Goal: Task Accomplishment & Management: Use online tool/utility

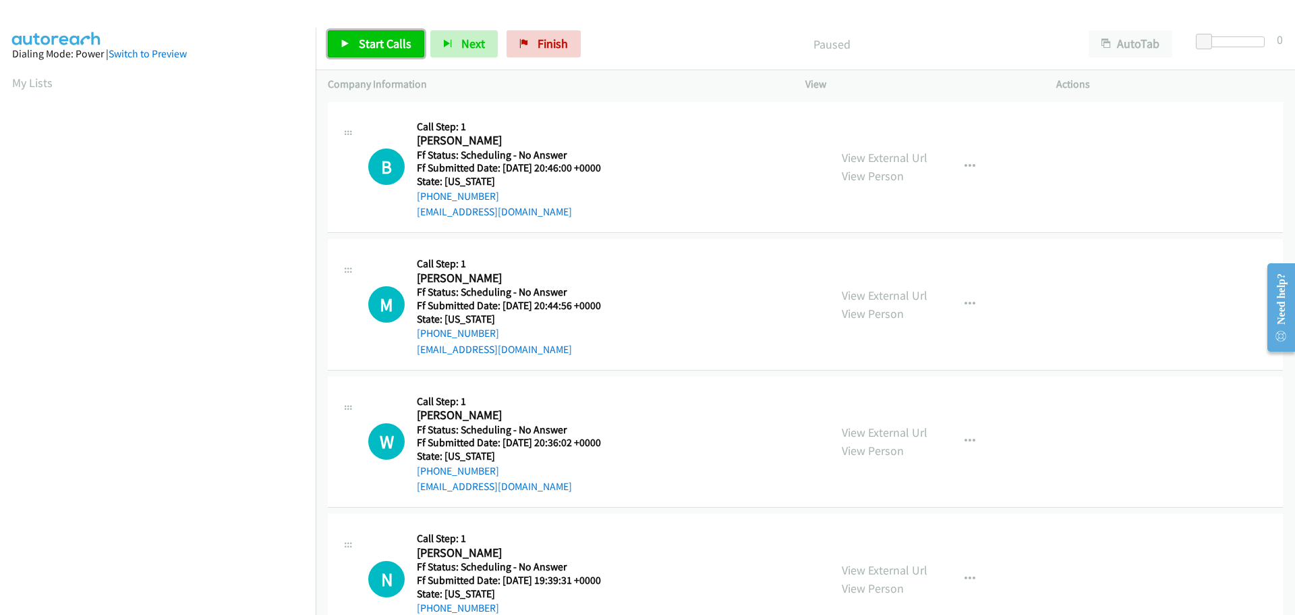
click at [385, 40] on span "Start Calls" at bounding box center [385, 44] width 53 height 16
click at [848, 152] on link "View External Url" at bounding box center [885, 158] width 86 height 16
click at [864, 293] on link "View External Url" at bounding box center [885, 295] width 86 height 16
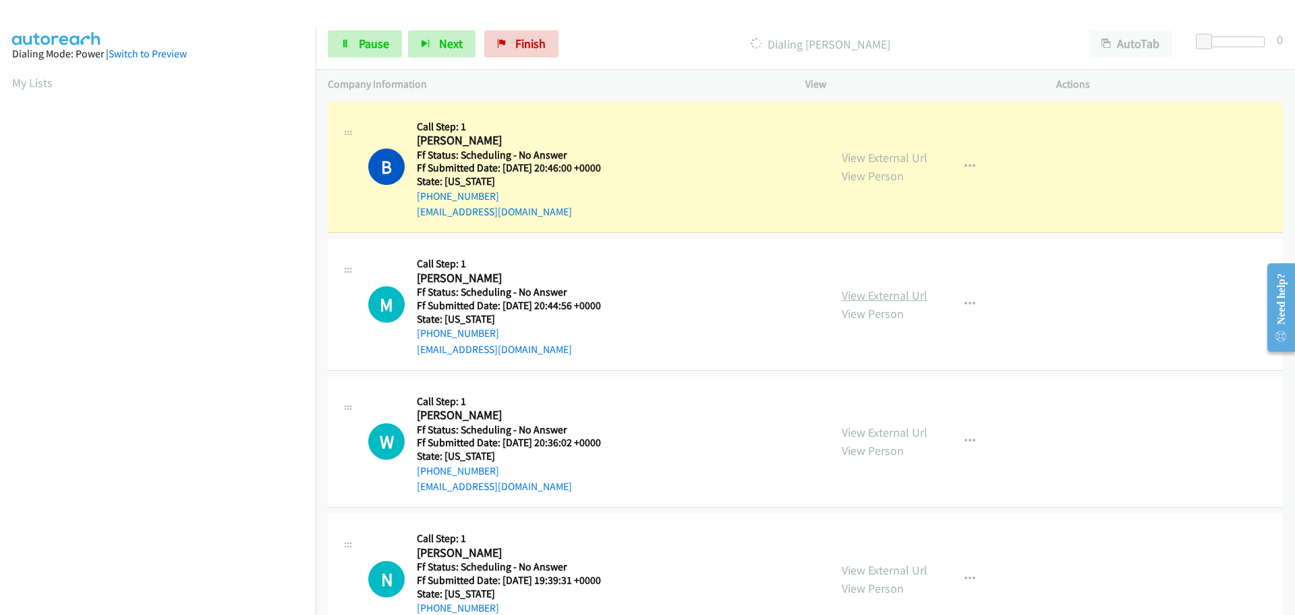
scroll to position [67, 0]
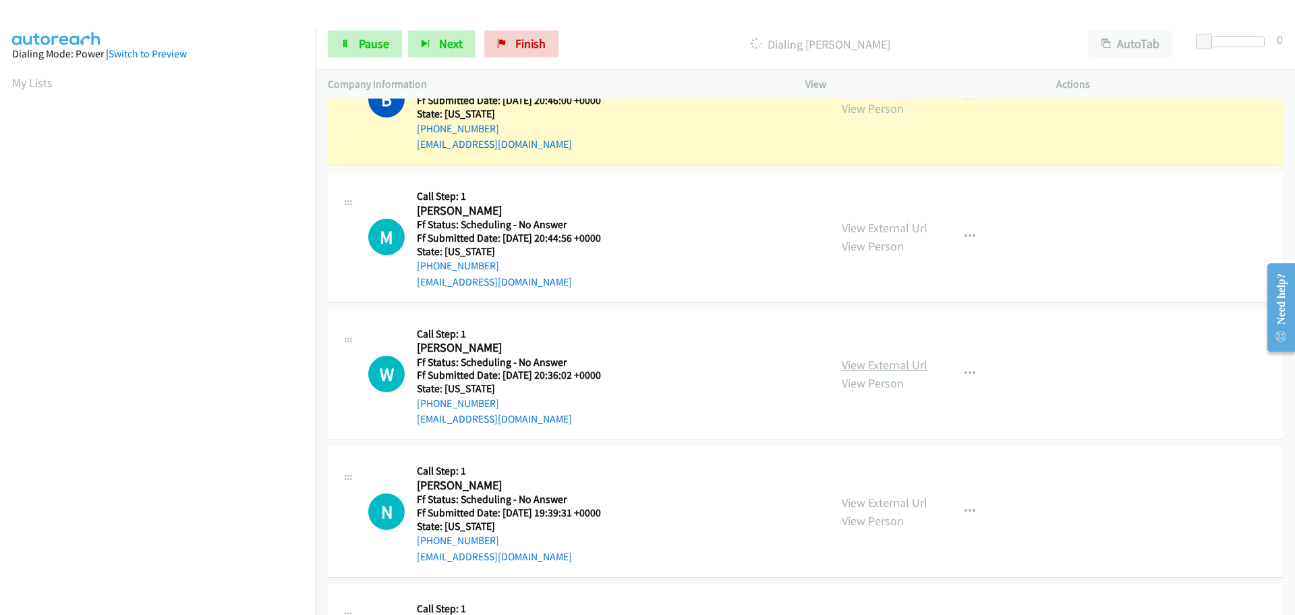
click at [872, 362] on link "View External Url" at bounding box center [885, 365] width 86 height 16
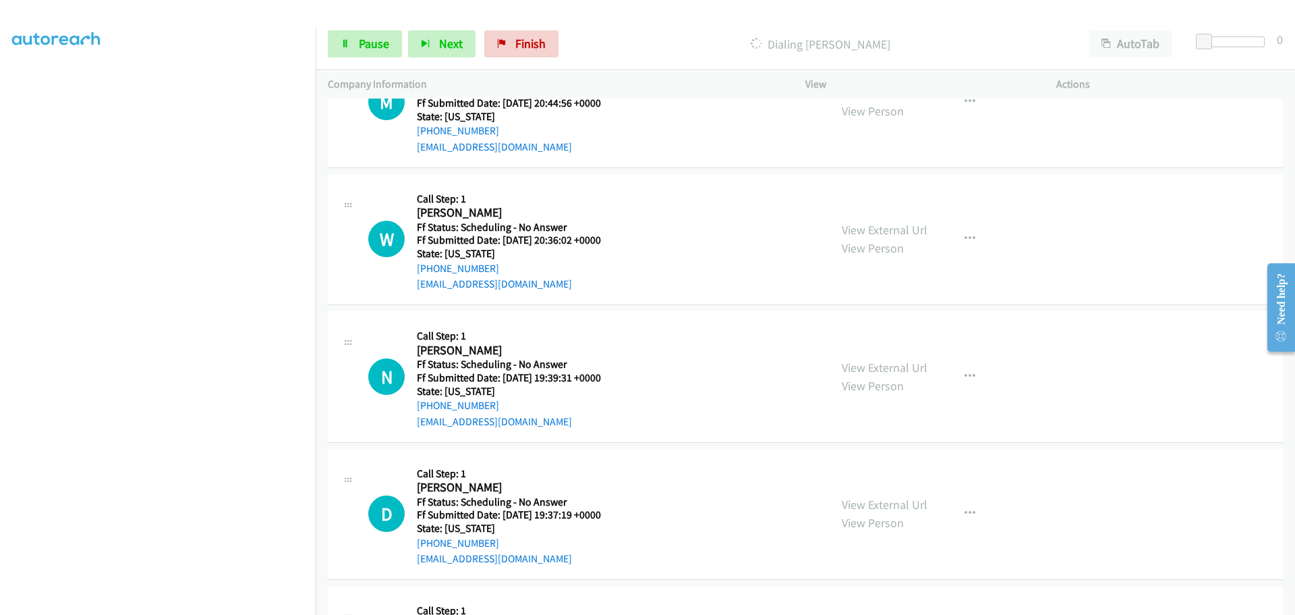
scroll to position [270, 0]
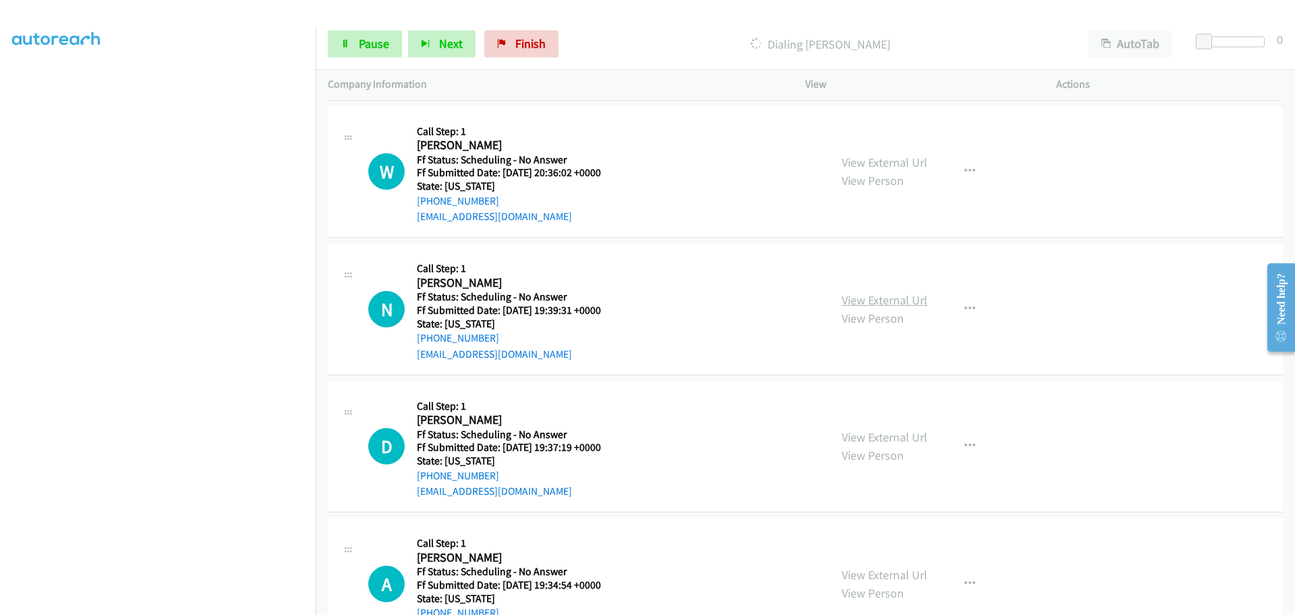
click at [842, 300] on link "View External Url" at bounding box center [885, 300] width 86 height 16
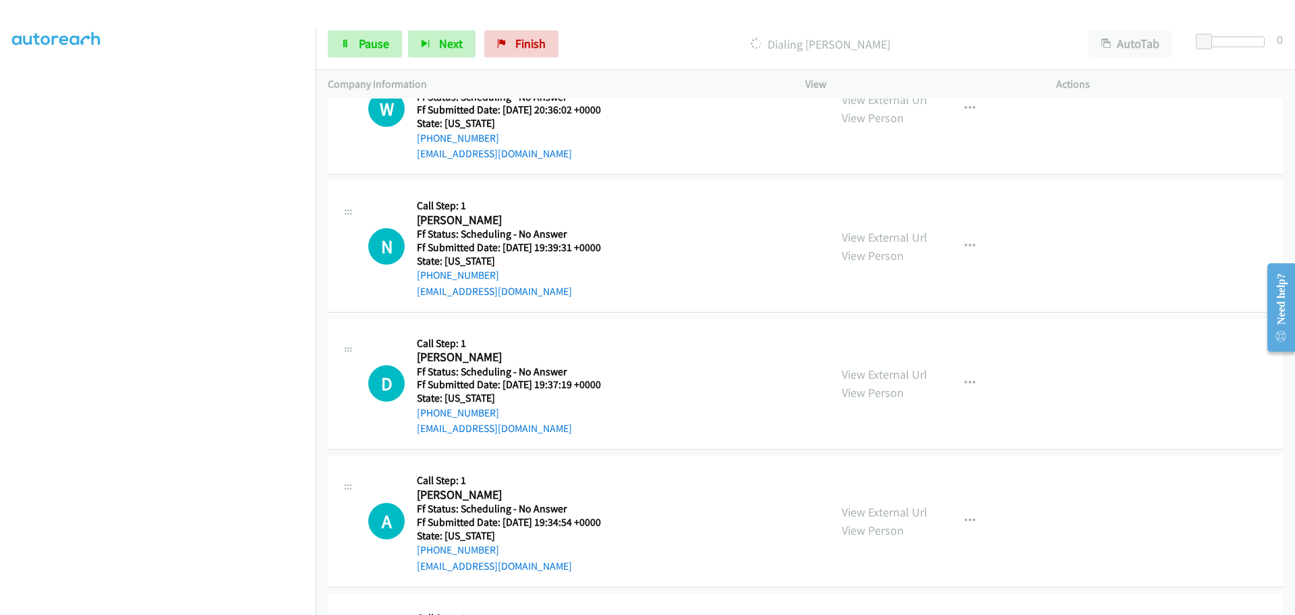
scroll to position [405, 0]
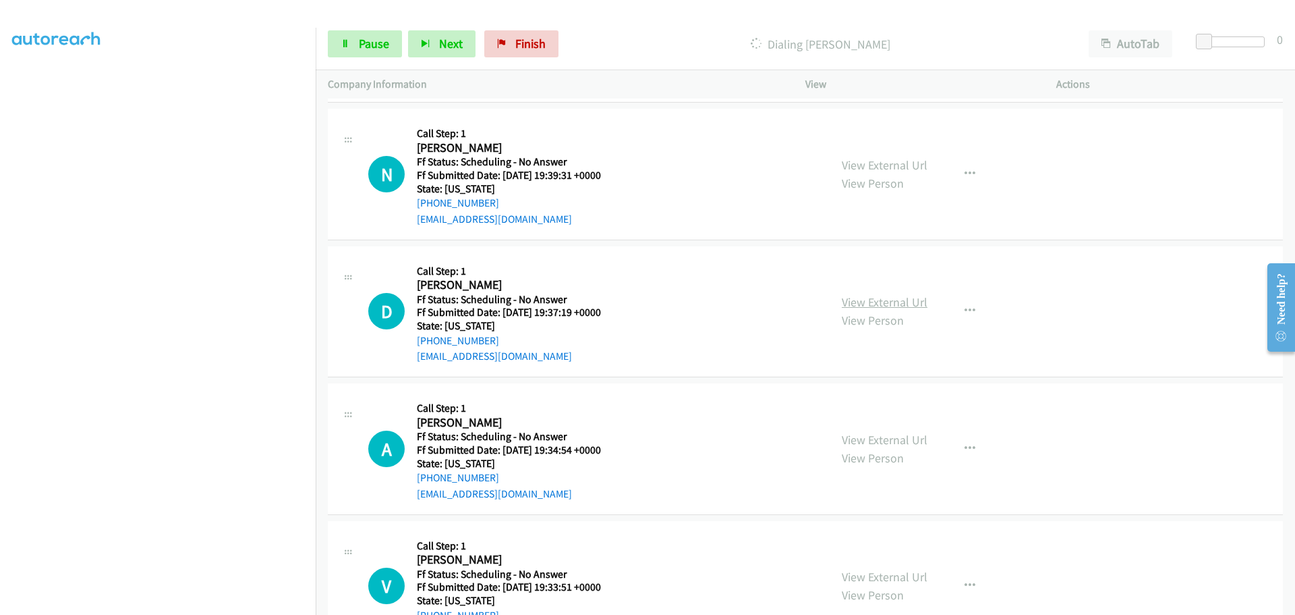
click at [878, 303] on link "View External Url" at bounding box center [885, 302] width 86 height 16
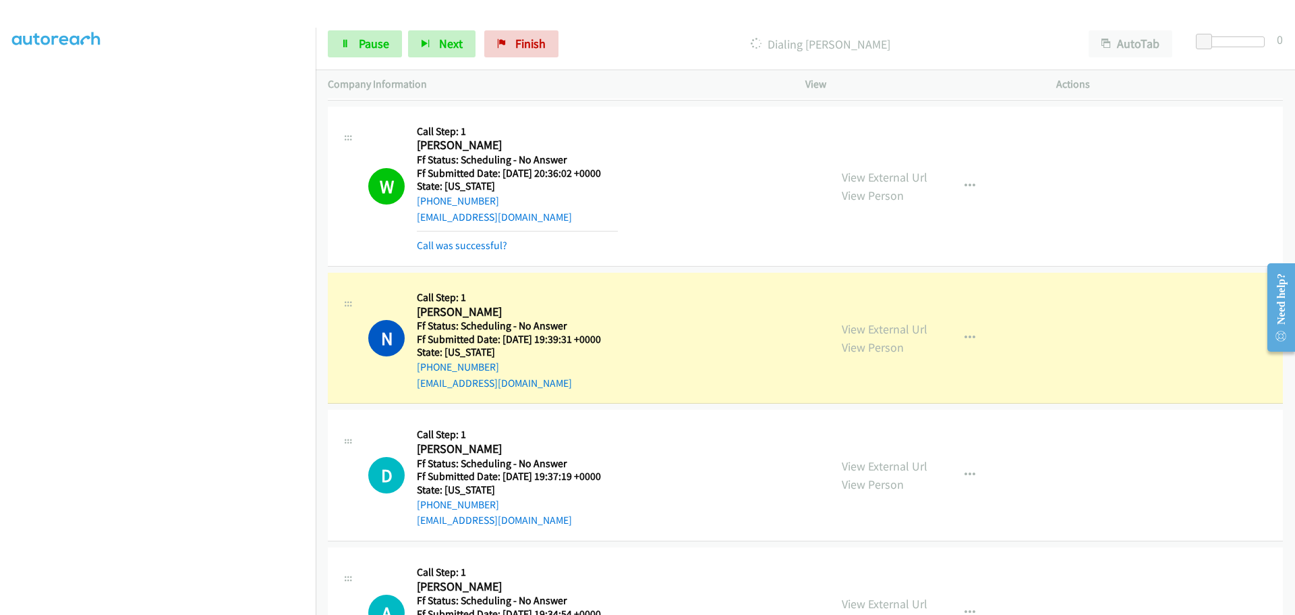
scroll to position [142, 0]
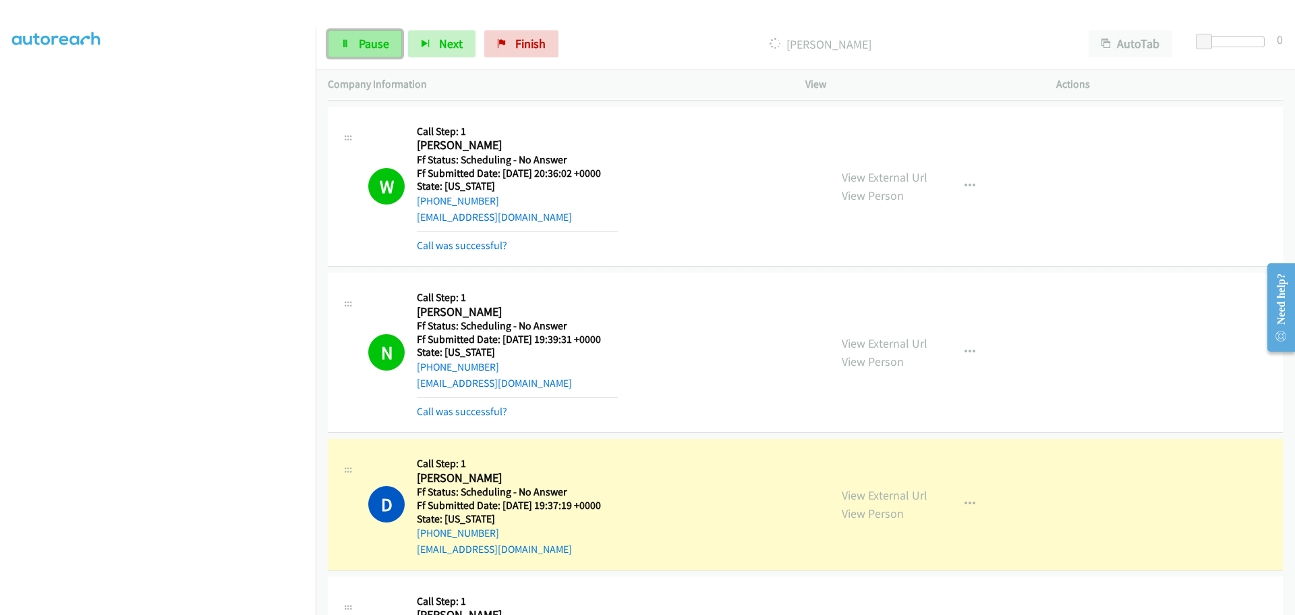
click at [341, 55] on link "Pause" at bounding box center [365, 43] width 74 height 27
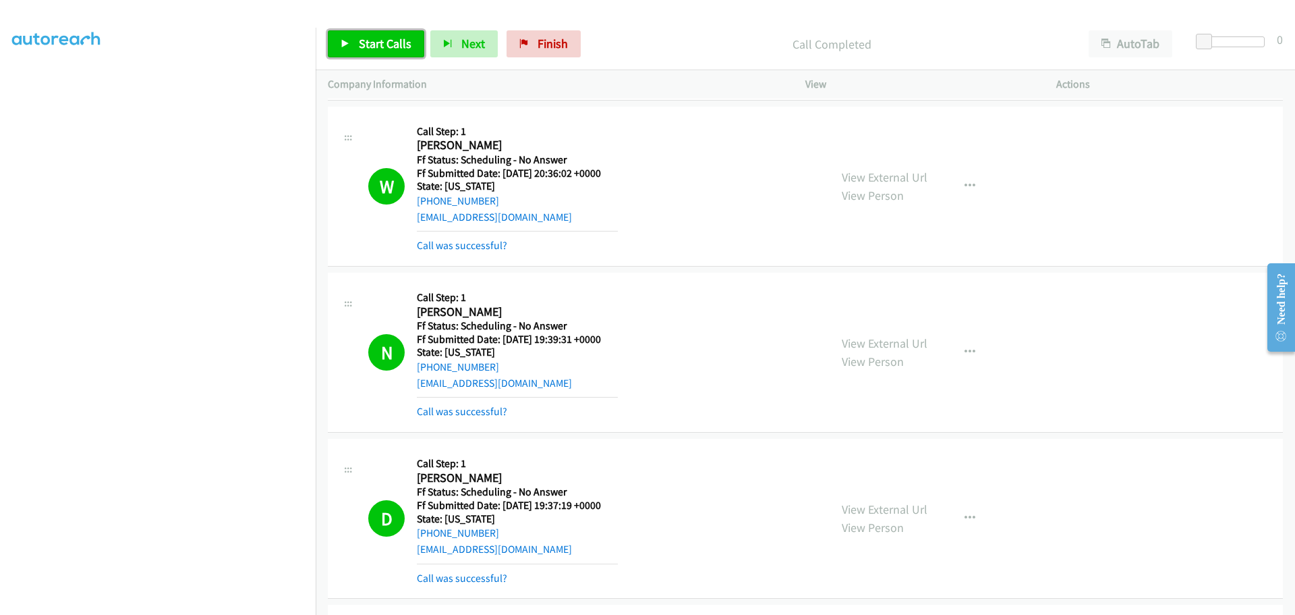
click at [387, 45] on span "Start Calls" at bounding box center [385, 44] width 53 height 16
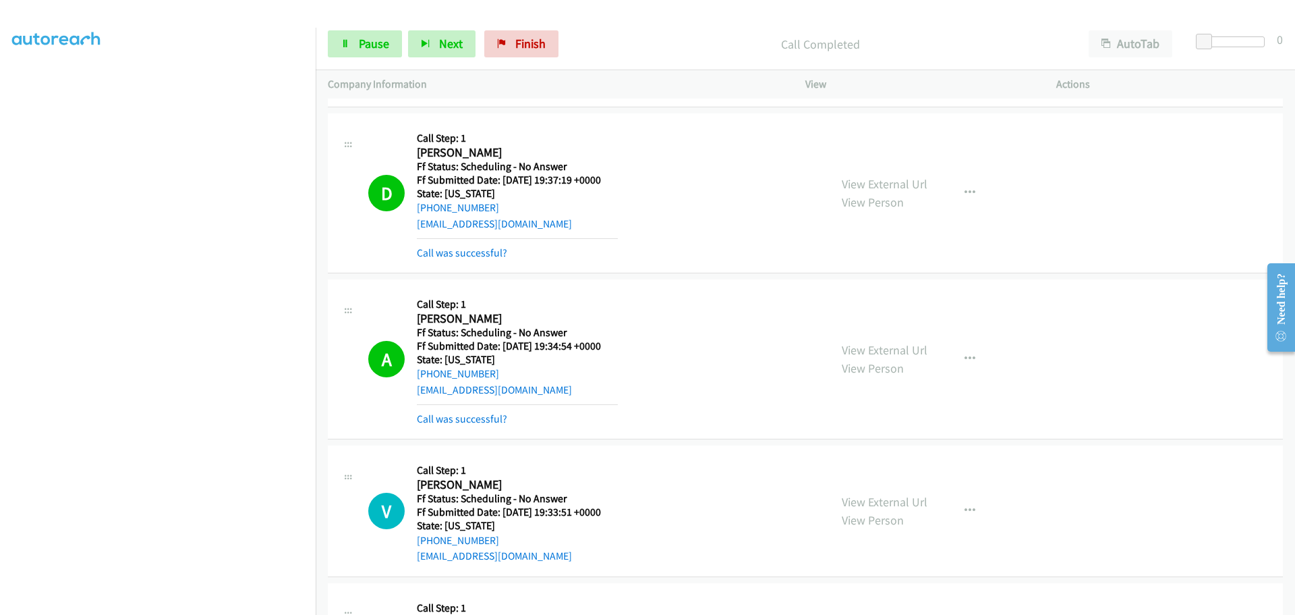
scroll to position [664, 0]
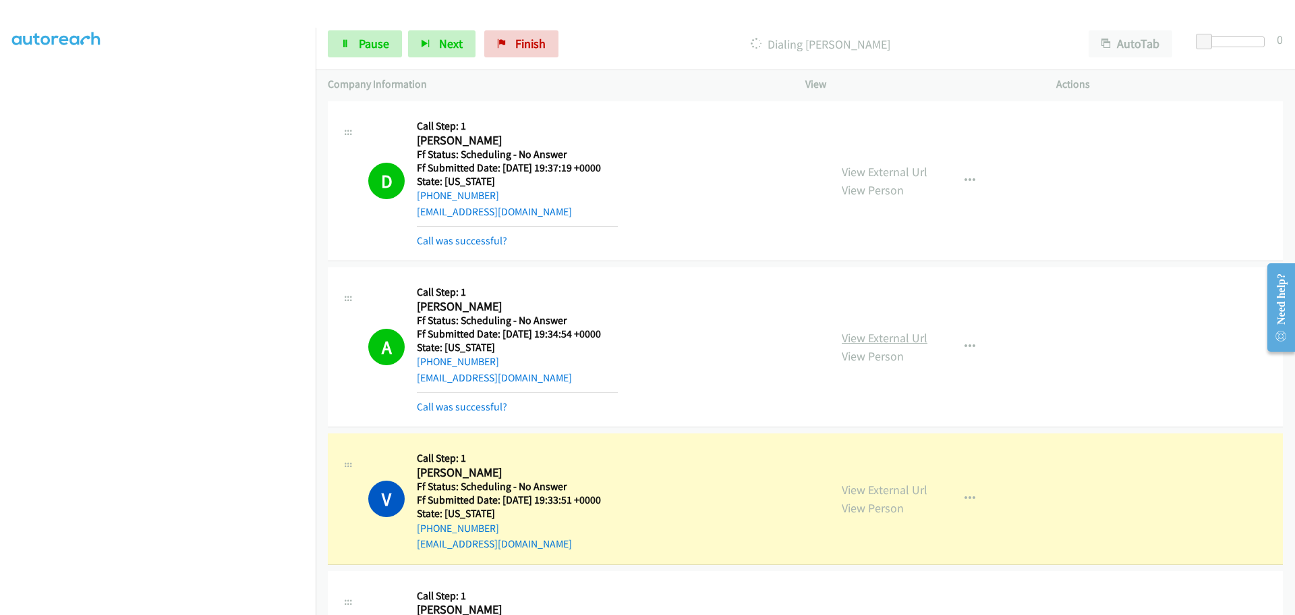
click at [861, 341] on link "View External Url" at bounding box center [885, 338] width 86 height 16
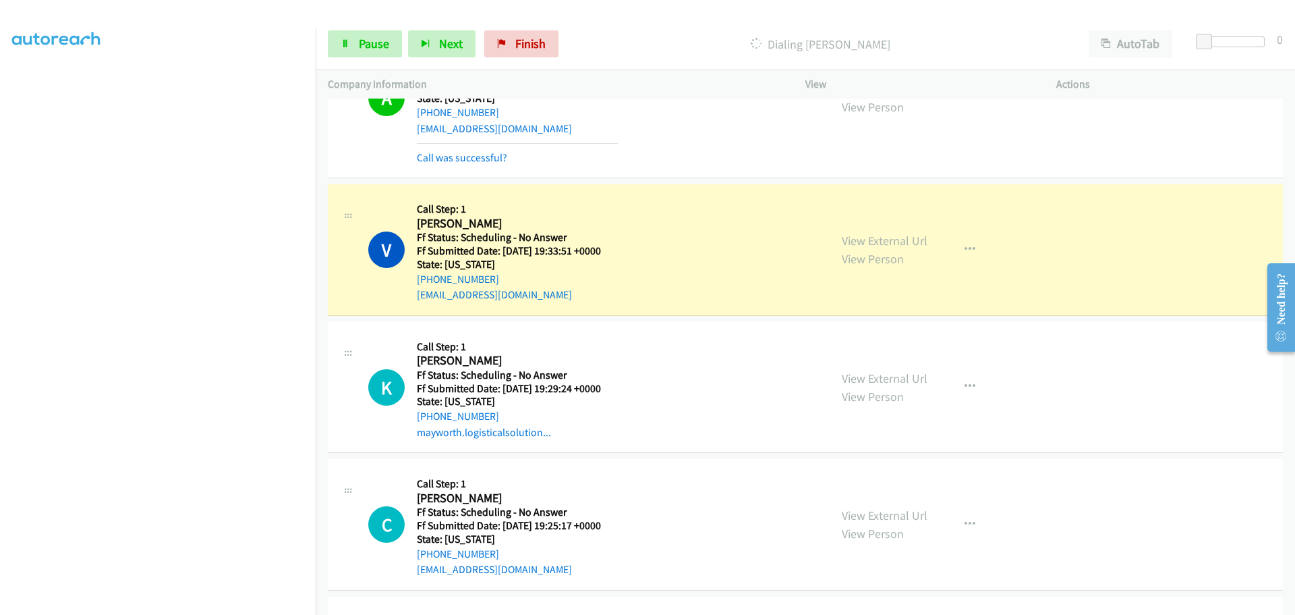
scroll to position [934, 0]
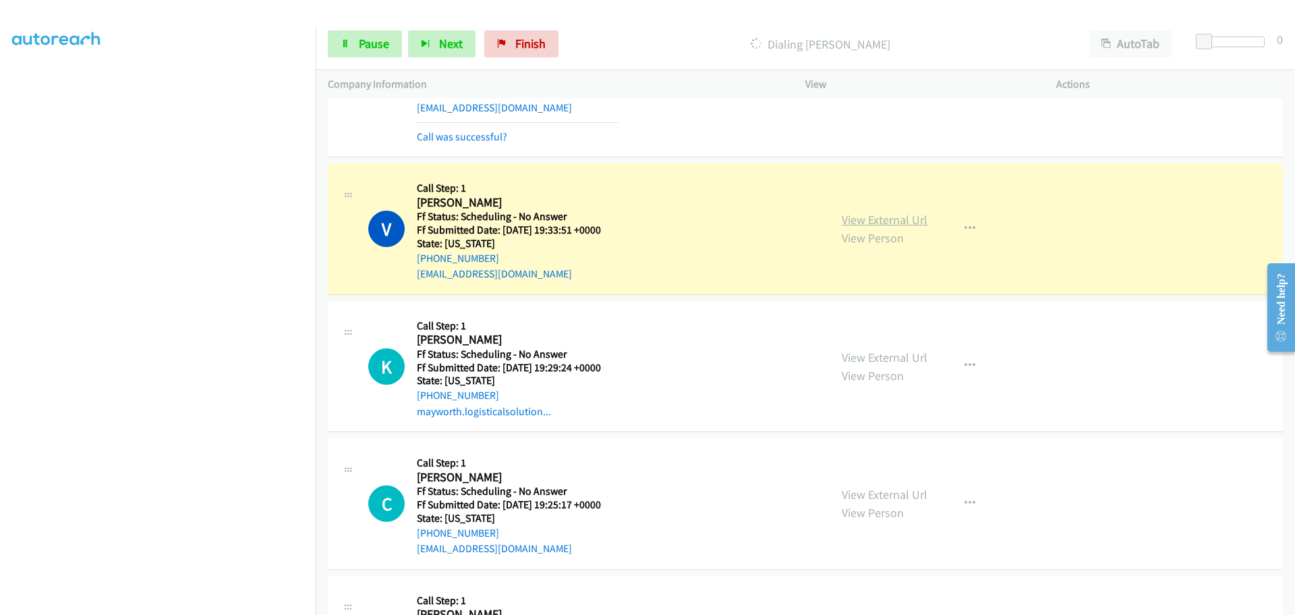
click at [876, 223] on link "View External Url" at bounding box center [885, 220] width 86 height 16
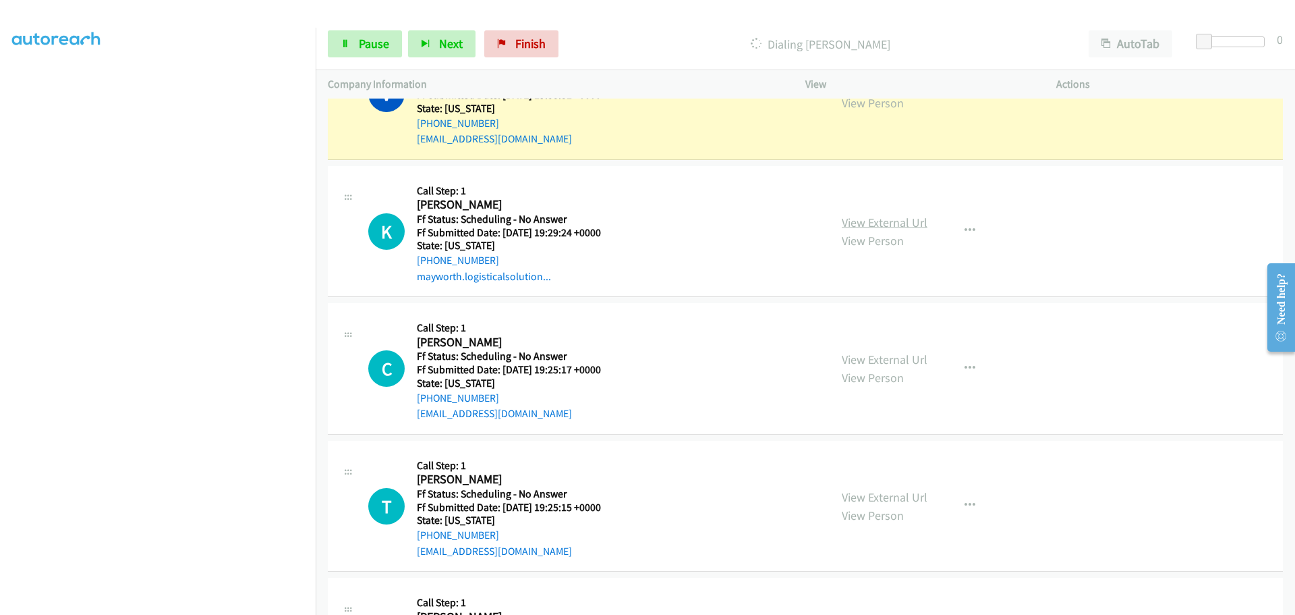
click at [860, 215] on link "View External Url" at bounding box center [885, 223] width 86 height 16
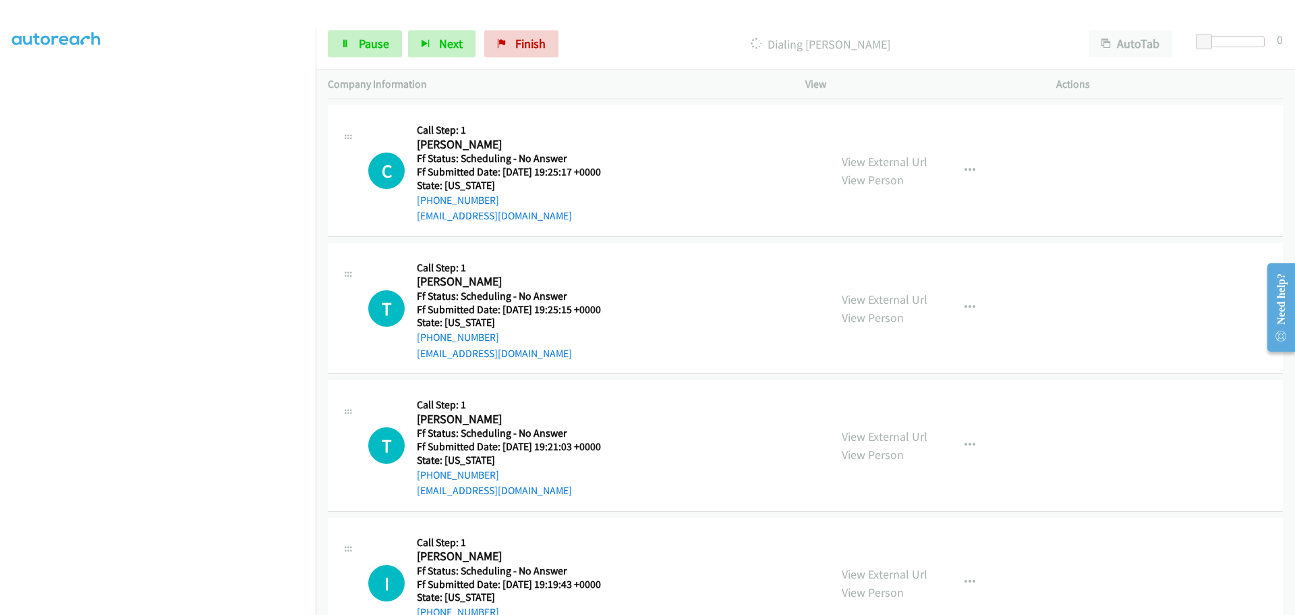
scroll to position [1272, 0]
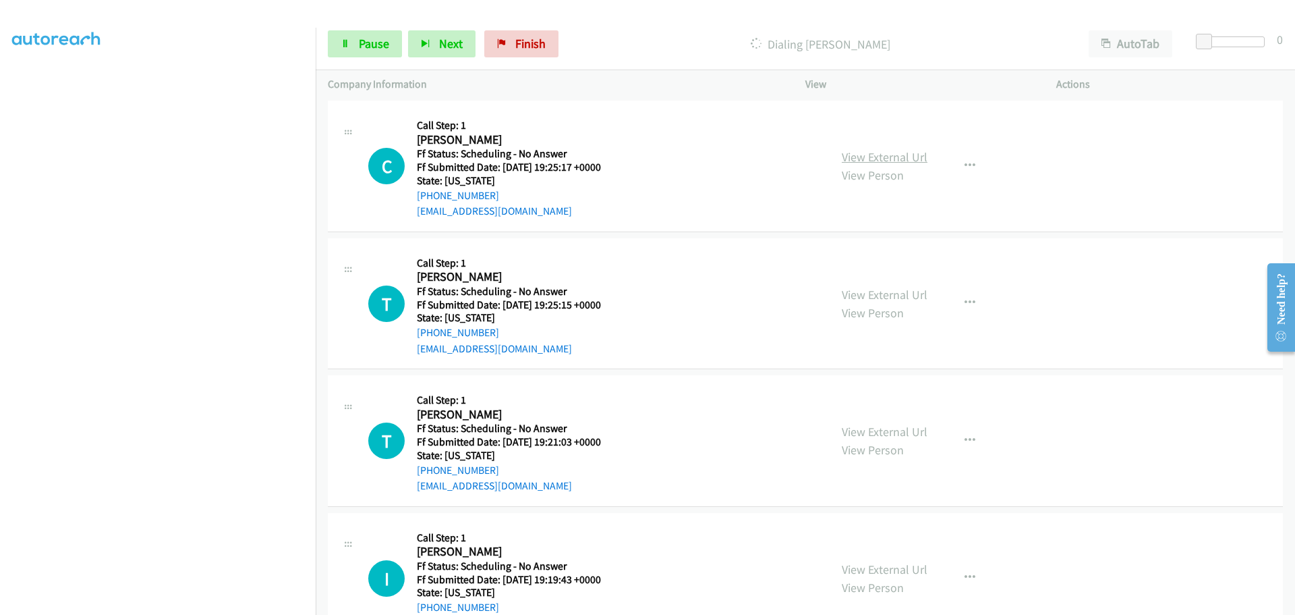
click at [850, 159] on link "View External Url" at bounding box center [885, 157] width 86 height 16
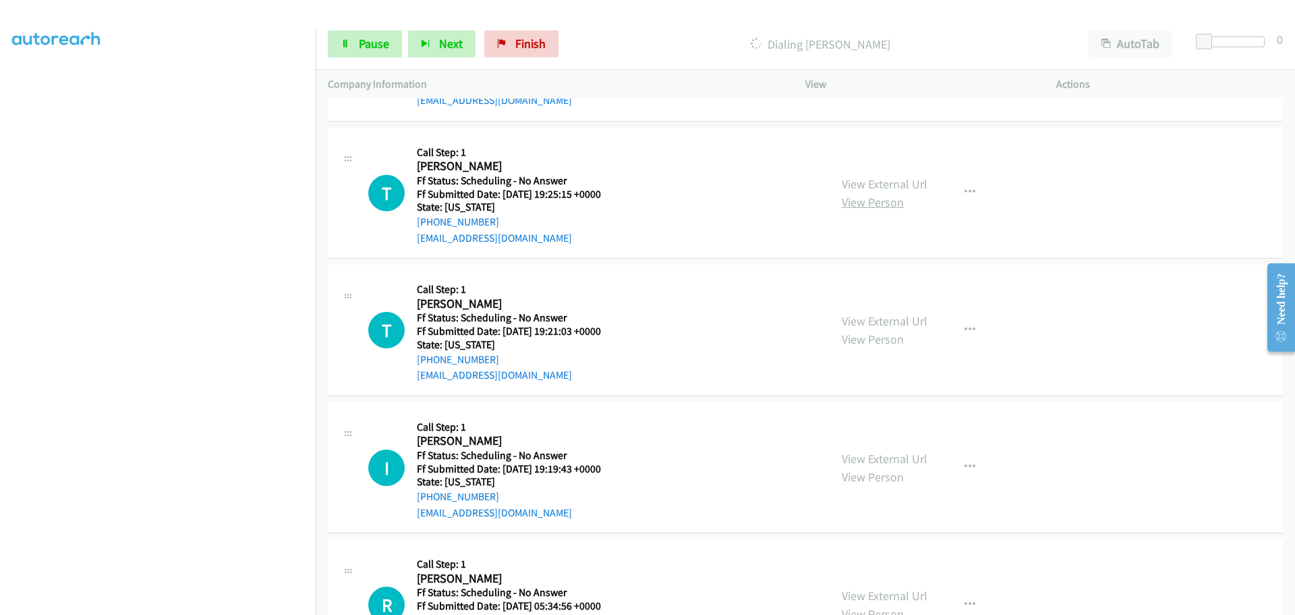
scroll to position [1406, 0]
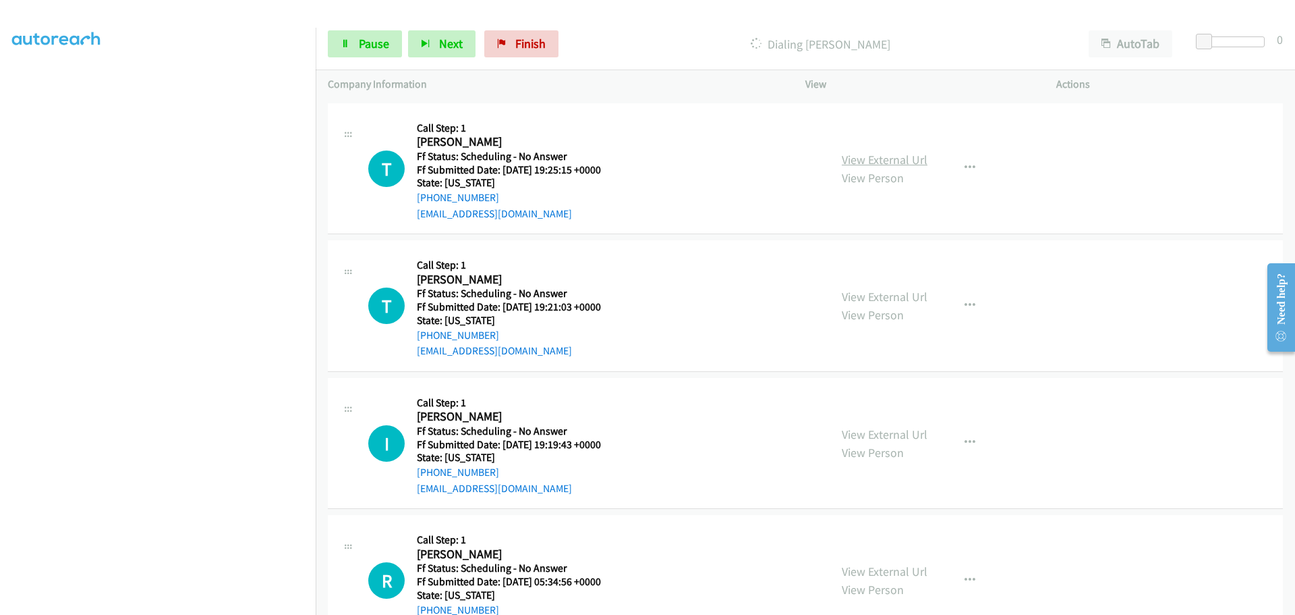
click at [861, 164] on link "View External Url" at bounding box center [885, 160] width 86 height 16
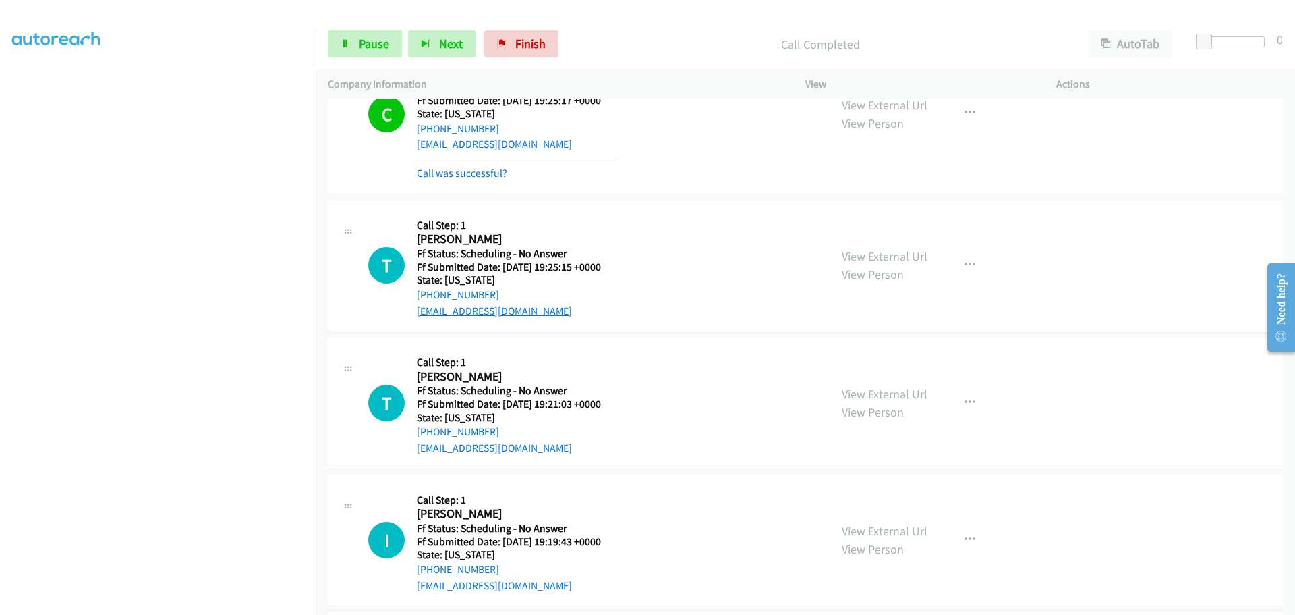
scroll to position [1396, 0]
click at [363, 43] on span "Pause" at bounding box center [374, 44] width 30 height 16
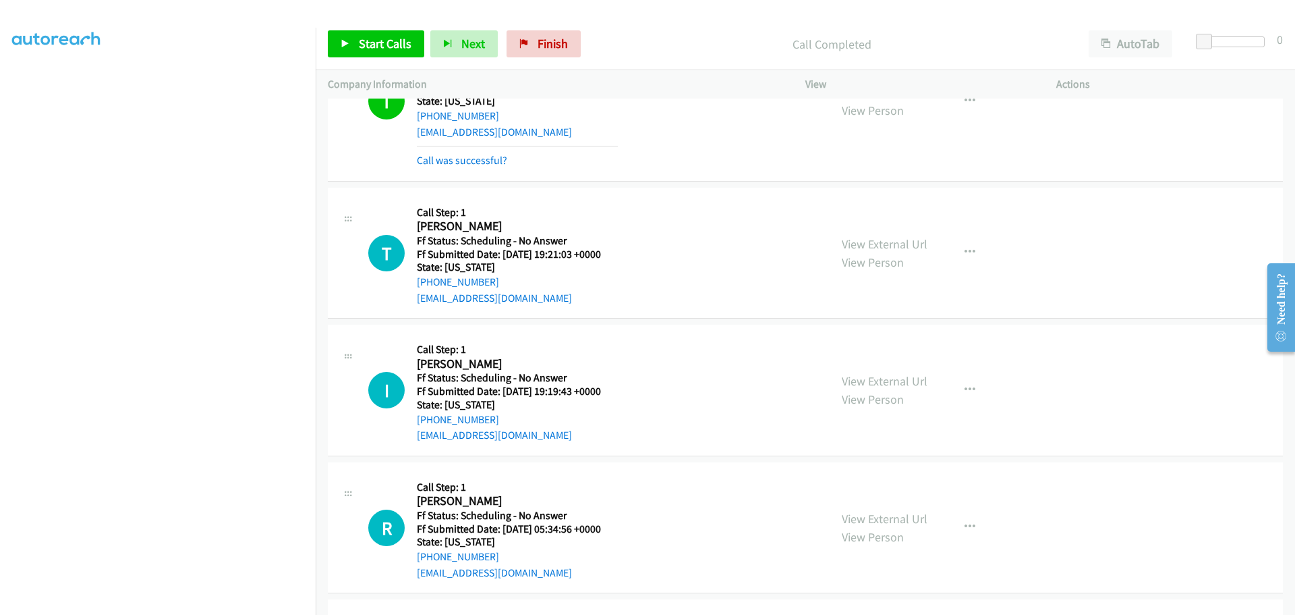
scroll to position [1599, 0]
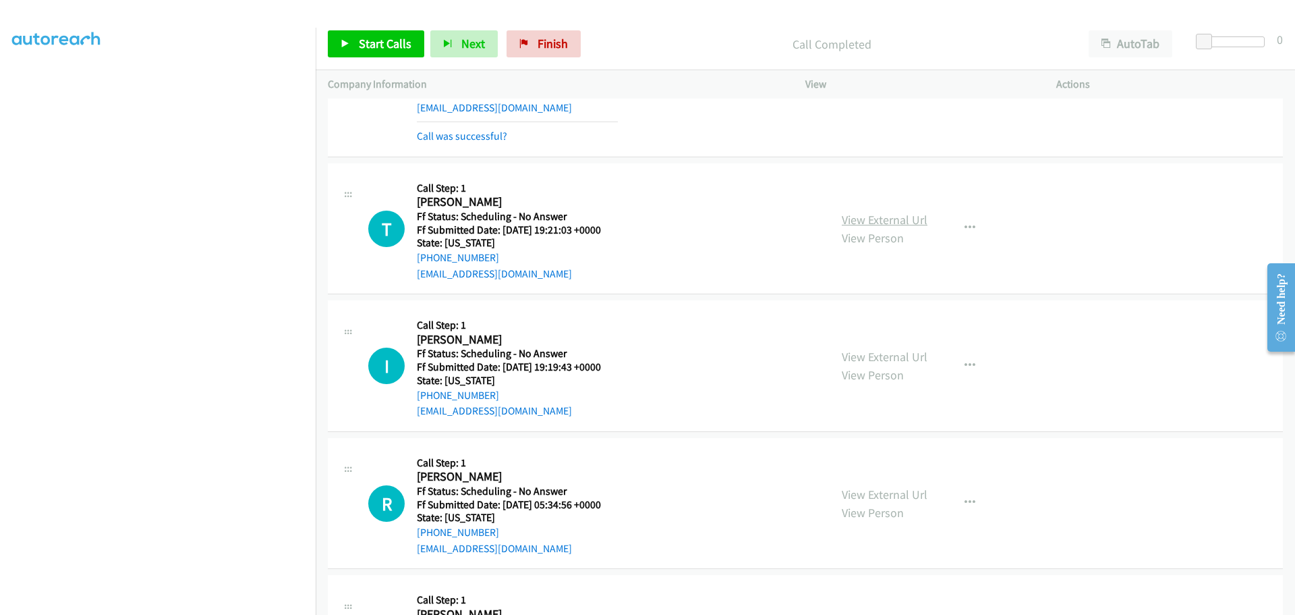
click at [862, 214] on link "View External Url" at bounding box center [885, 220] width 86 height 16
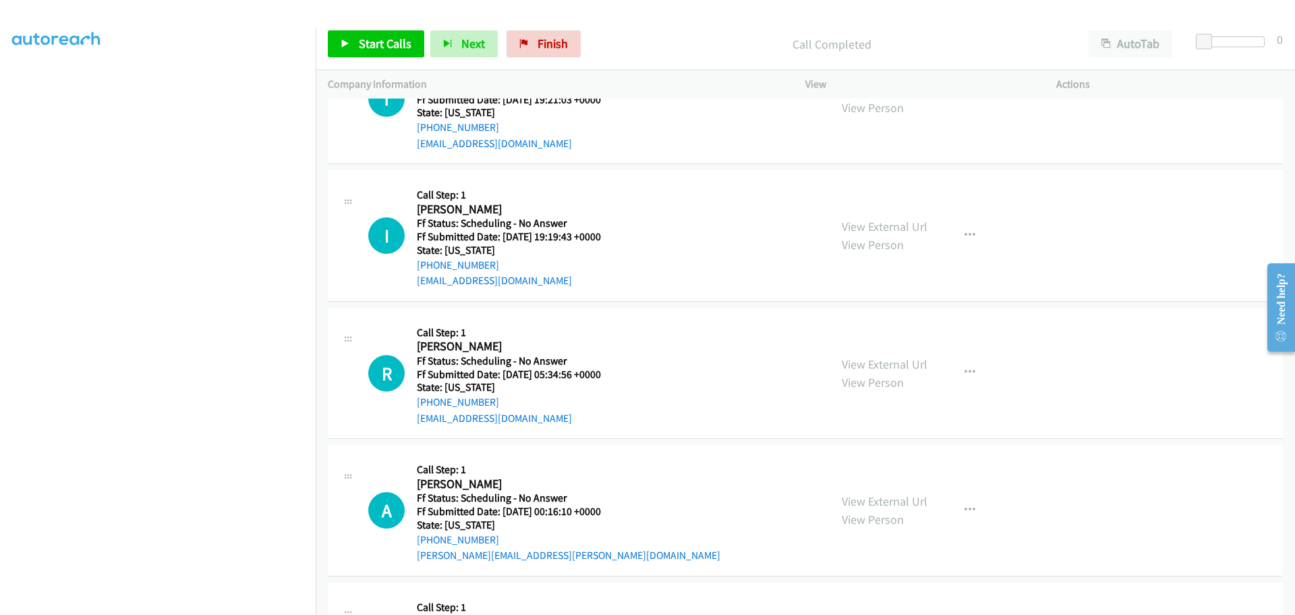
scroll to position [1734, 0]
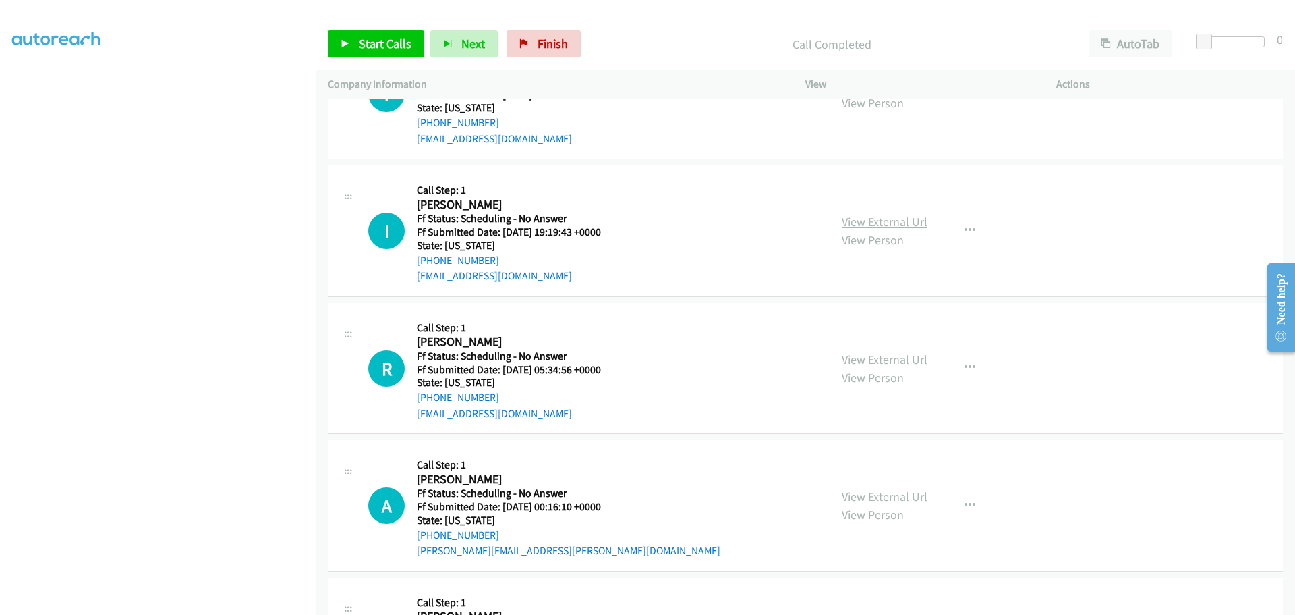
click at [844, 223] on link "View External Url" at bounding box center [885, 222] width 86 height 16
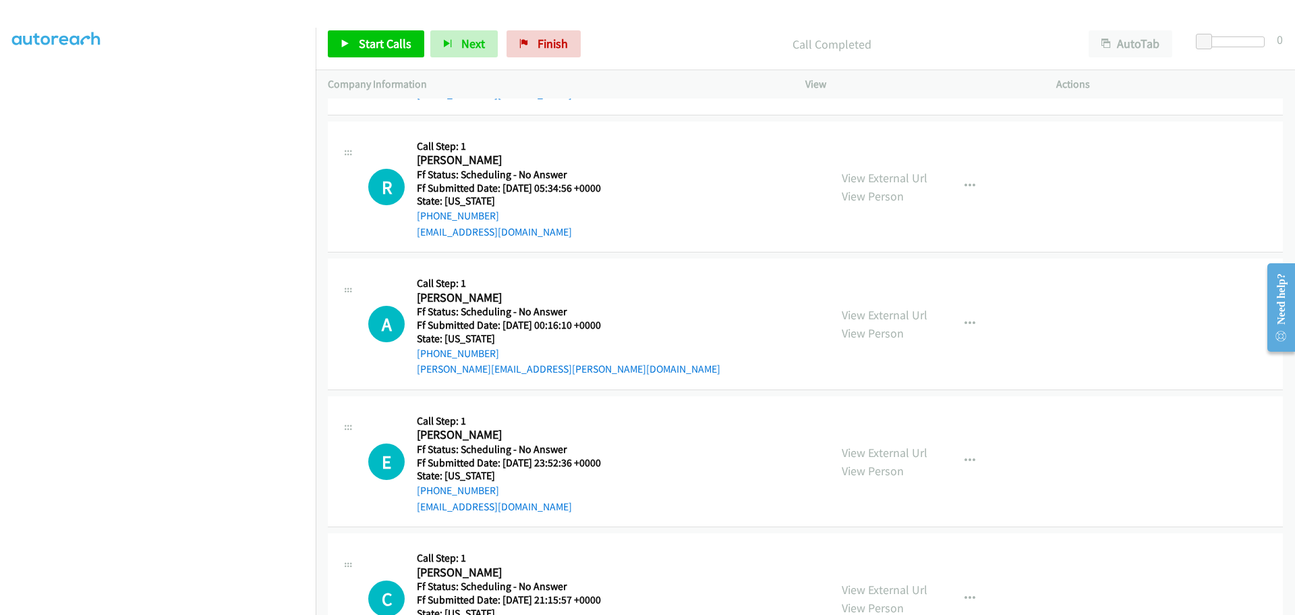
scroll to position [1936, 0]
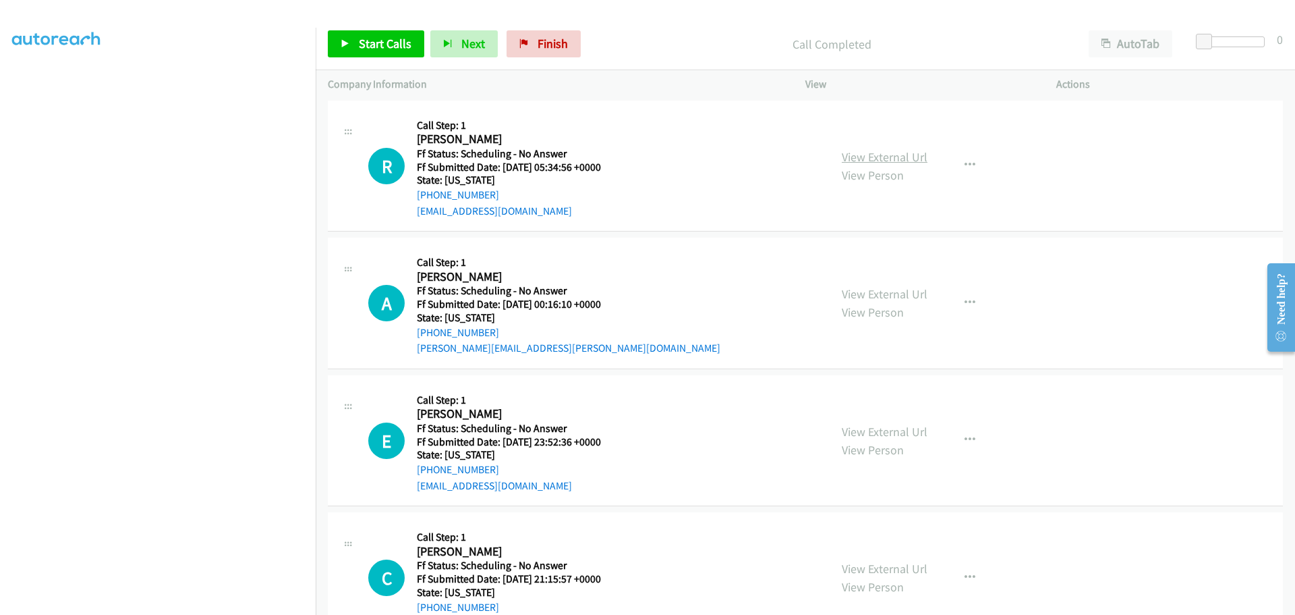
click at [871, 149] on link "View External Url" at bounding box center [885, 157] width 86 height 16
click at [880, 293] on link "View External Url" at bounding box center [885, 294] width 86 height 16
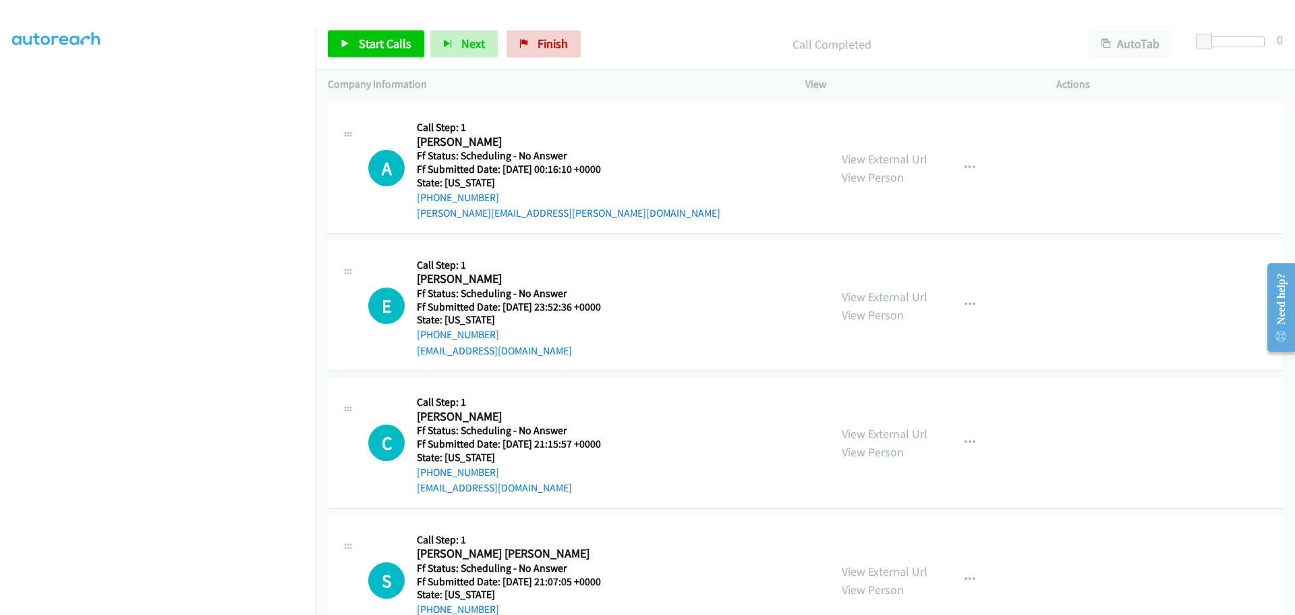
scroll to position [2138, 0]
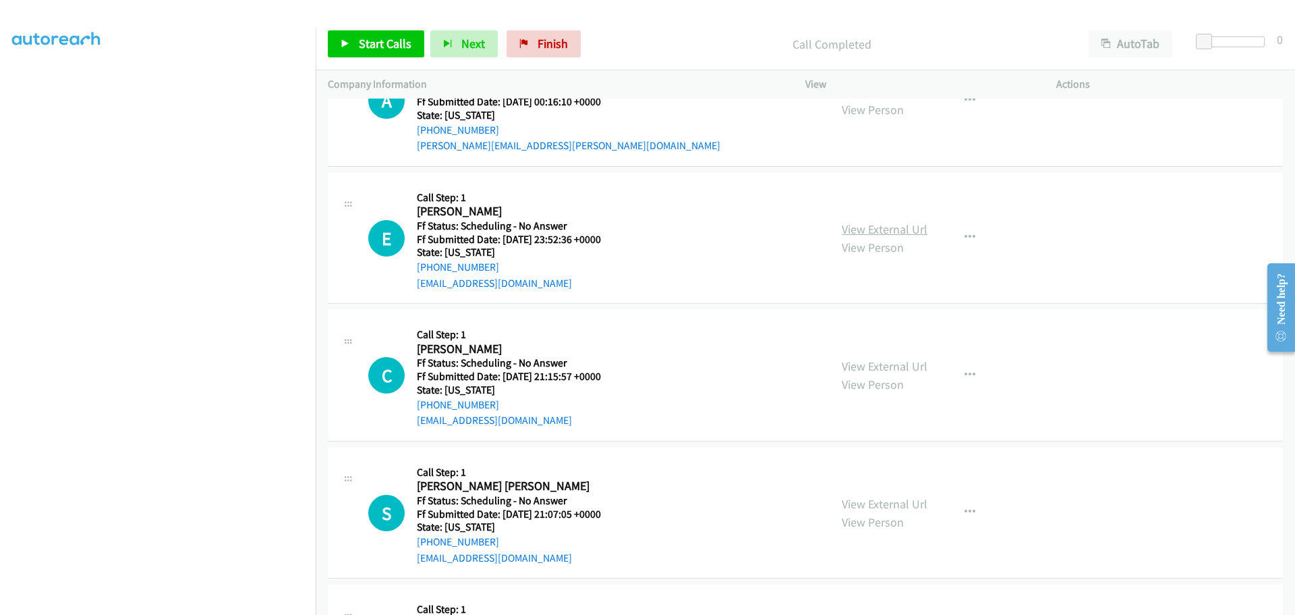
click at [863, 224] on link "View External Url" at bounding box center [885, 229] width 86 height 16
click at [851, 368] on link "View External Url" at bounding box center [885, 366] width 86 height 16
click at [853, 499] on link "View External Url" at bounding box center [885, 504] width 86 height 16
click at [395, 51] on link "Start Calls" at bounding box center [376, 43] width 96 height 27
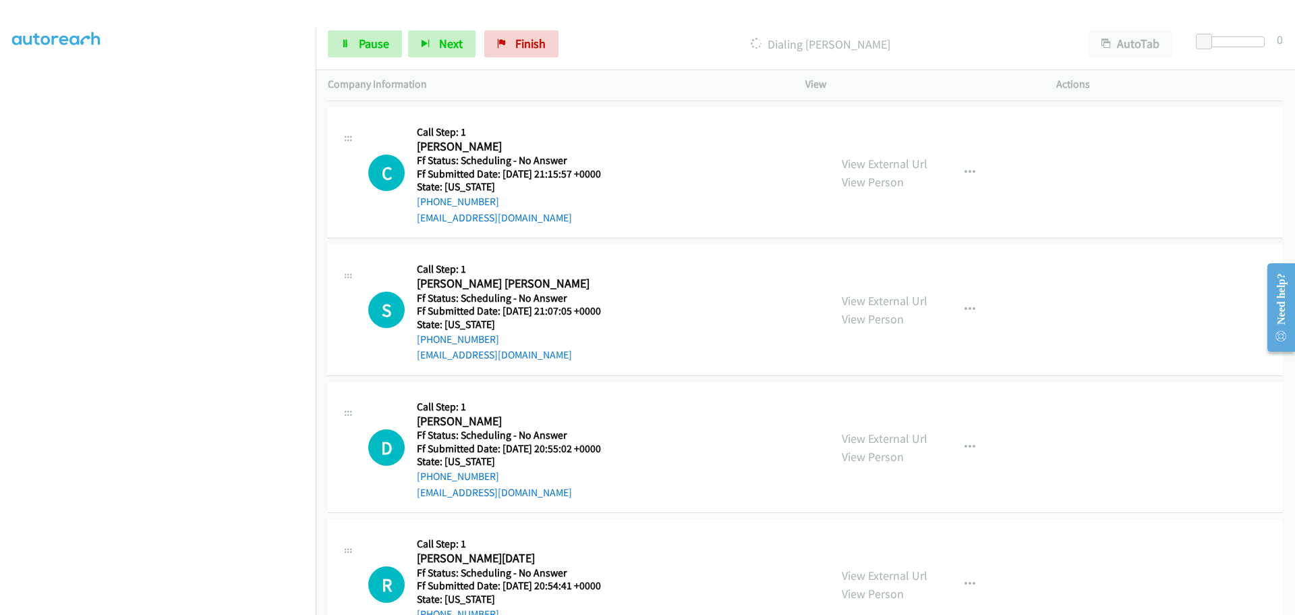
scroll to position [2437, 0]
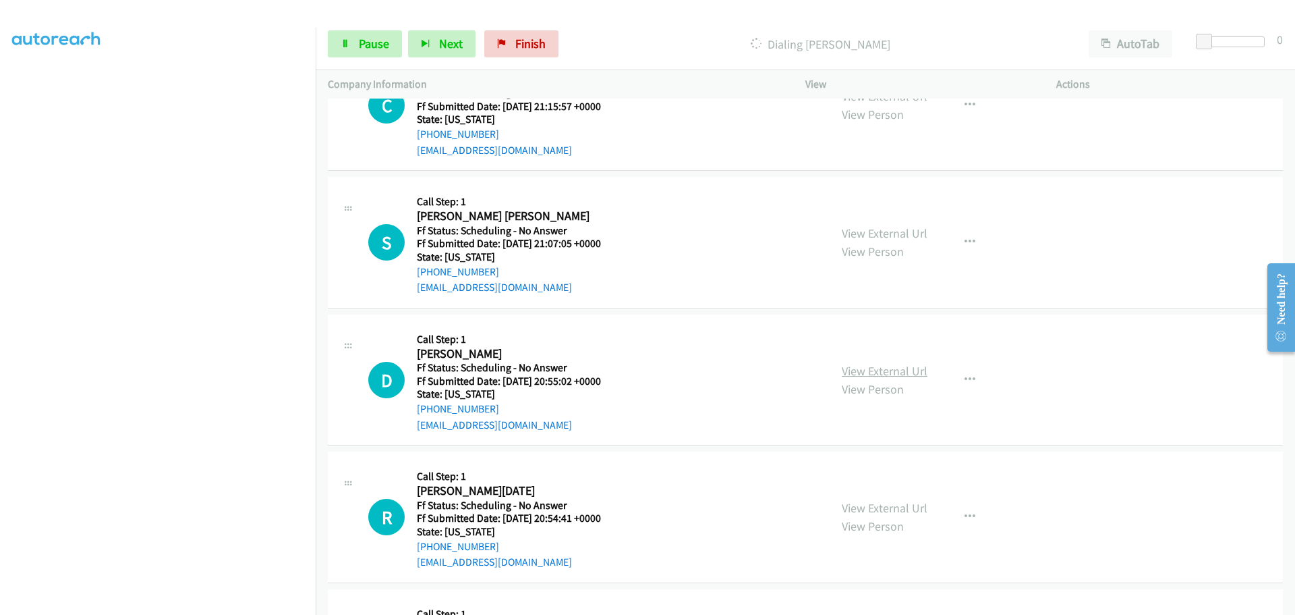
click at [853, 370] on link "View External Url" at bounding box center [885, 371] width 86 height 16
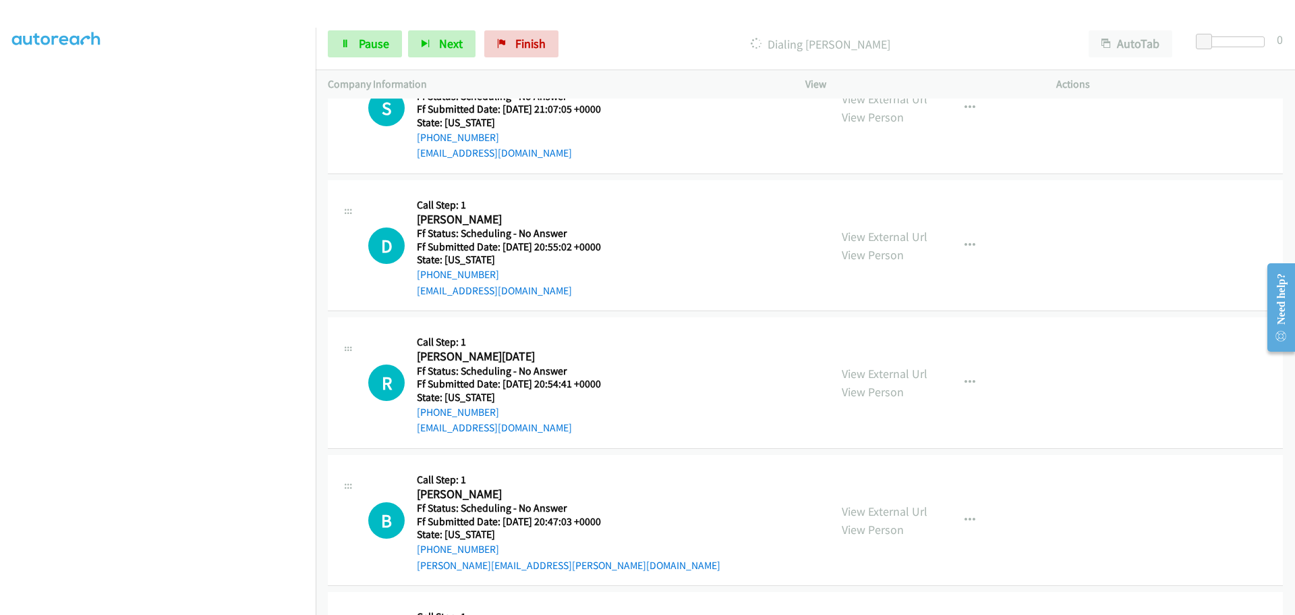
scroll to position [2572, 0]
click at [878, 372] on link "View External Url" at bounding box center [885, 373] width 86 height 16
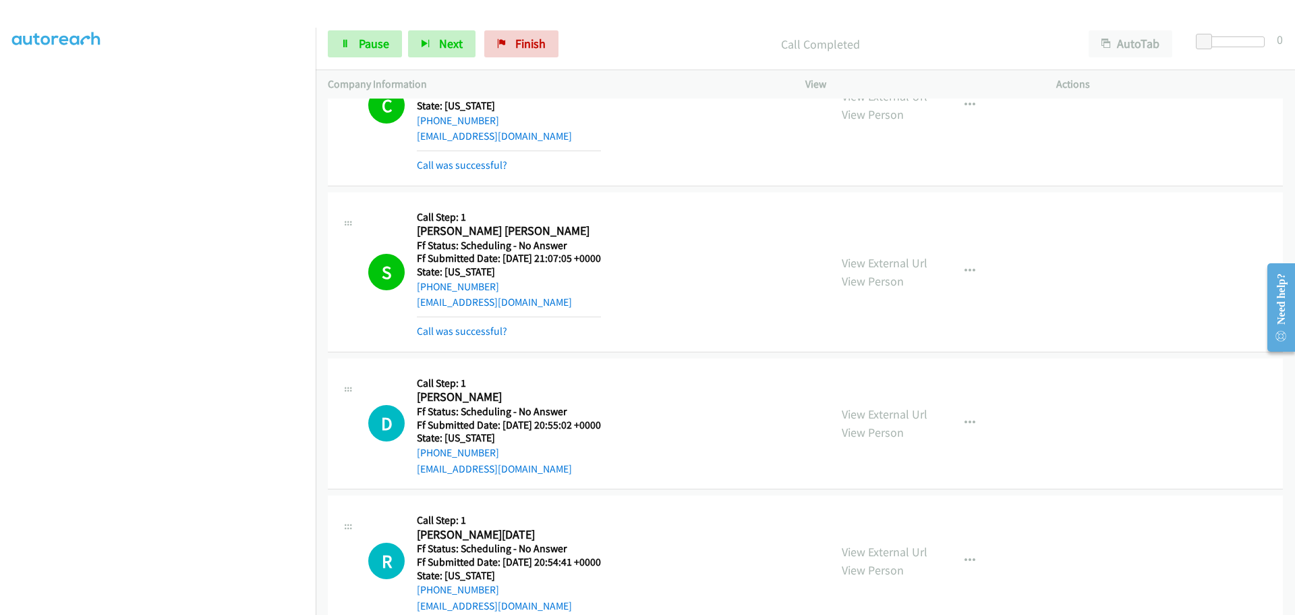
scroll to position [2633, 0]
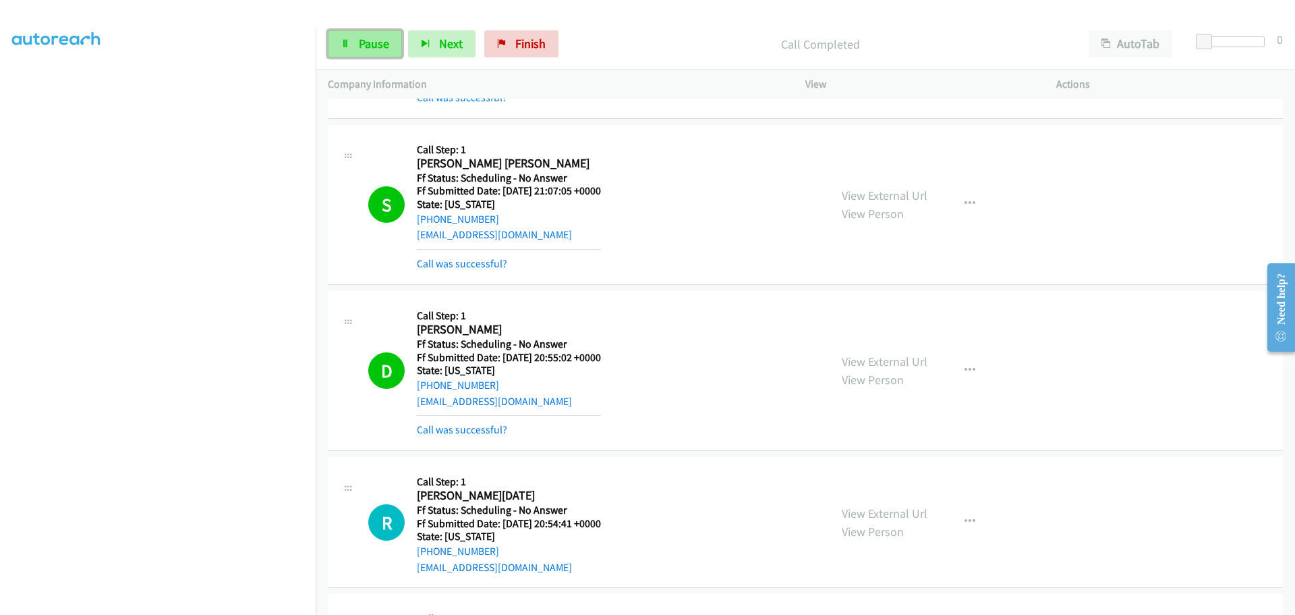
click at [349, 44] on icon at bounding box center [345, 44] width 9 height 9
